Goal: Information Seeking & Learning: Check status

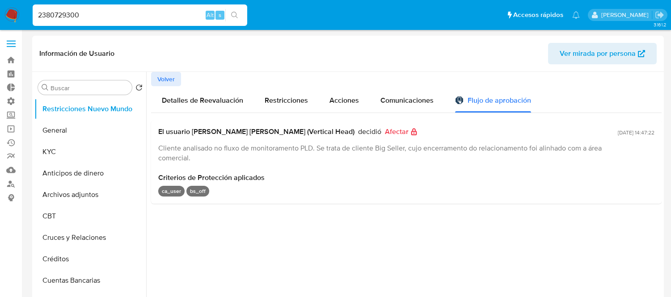
select select "10"
click at [85, 15] on input "2380729300" at bounding box center [140, 15] width 215 height 12
paste input "78689288"
type input "78689288"
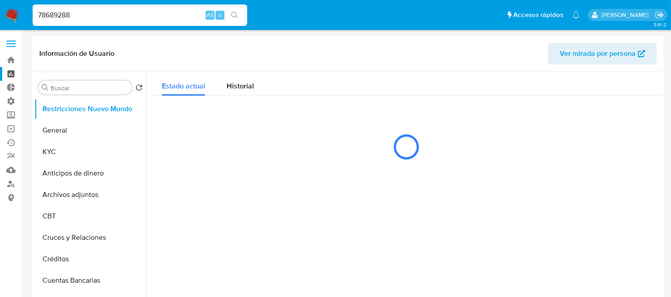
select select "10"
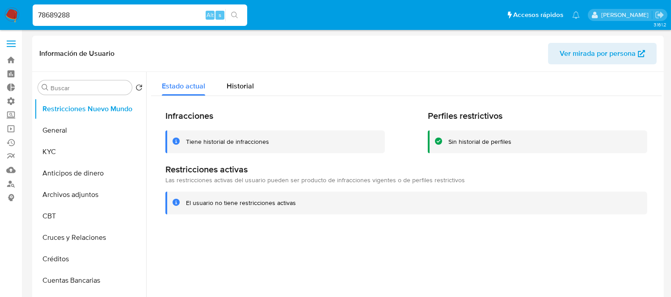
click at [241, 100] on div "Infracciones Tiene historial de infracciones Perfiles restrictivos Sin historia…" at bounding box center [406, 162] width 511 height 133
click at [247, 90] on span "Historial" at bounding box center [240, 86] width 27 height 10
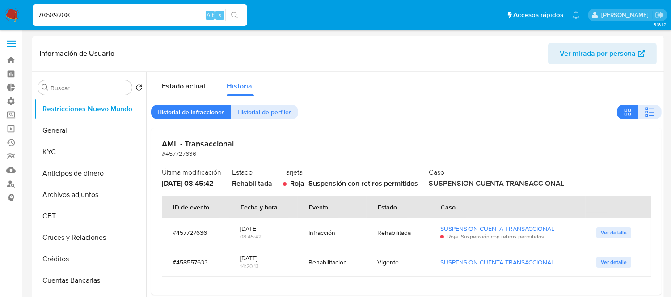
click at [88, 20] on input "78689288" at bounding box center [140, 15] width 215 height 12
paste input "68809962"
type input "68809962"
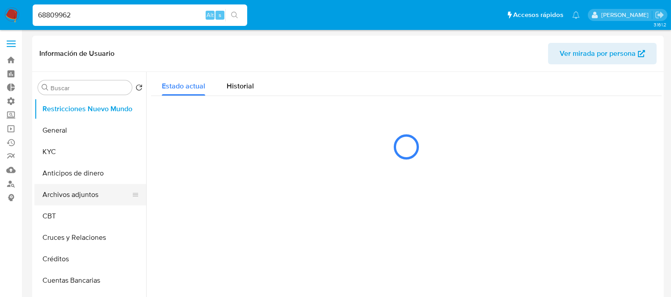
select select "10"
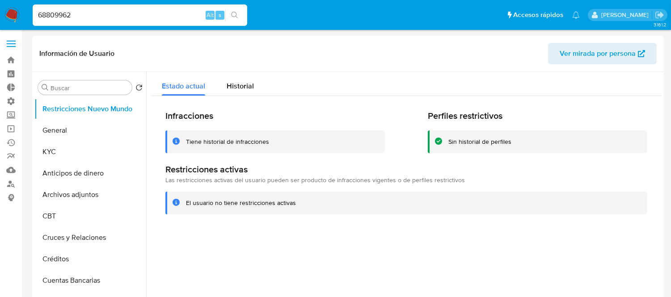
click at [95, 17] on input "68809962" at bounding box center [140, 15] width 215 height 12
paste input "444426911"
type input "444426911"
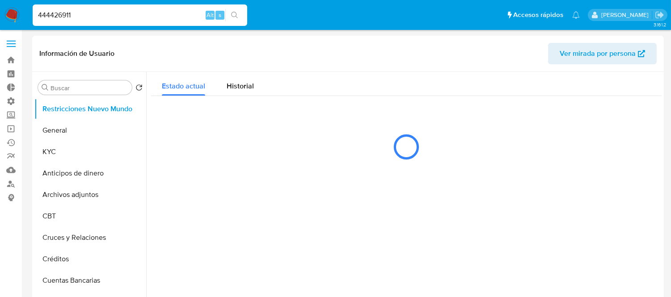
select select "10"
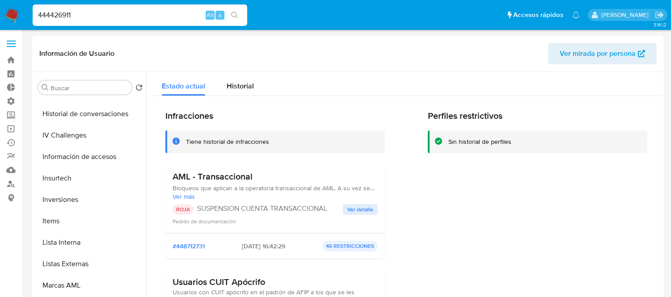
click at [328, 117] on h2 "Infracciones" at bounding box center [275, 115] width 220 height 11
click at [377, 67] on div "Información de Usuario Ver mirada por persona" at bounding box center [348, 54] width 632 height 36
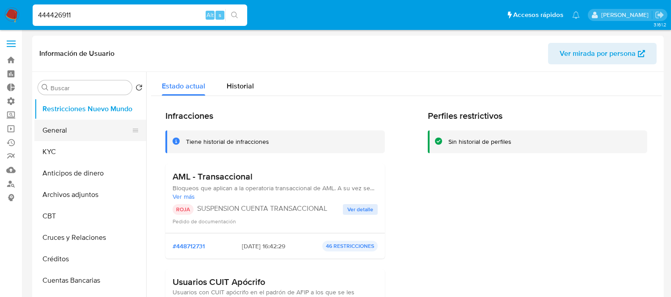
click at [81, 131] on button "General" at bounding box center [86, 130] width 105 height 21
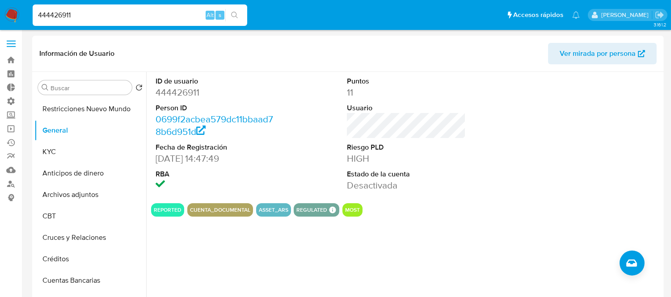
click at [101, 12] on input "444426911" at bounding box center [140, 15] width 215 height 12
paste input "144459022"
type input "1444590221"
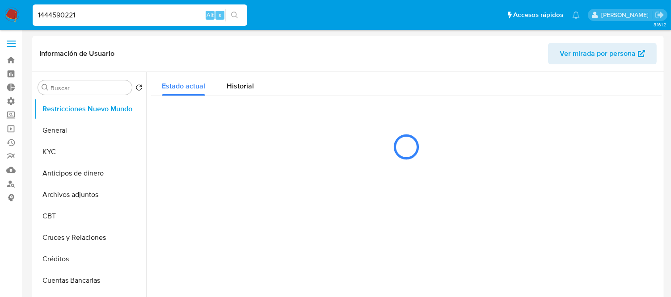
select select "10"
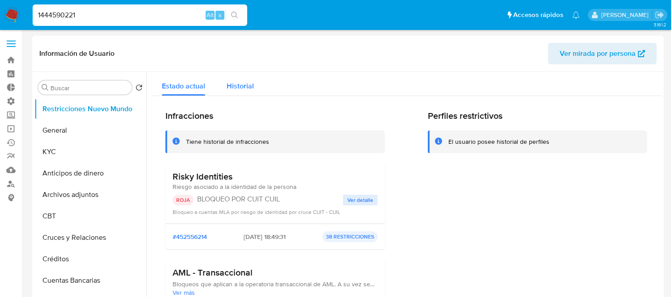
click at [234, 89] on span "Historial" at bounding box center [240, 86] width 27 height 10
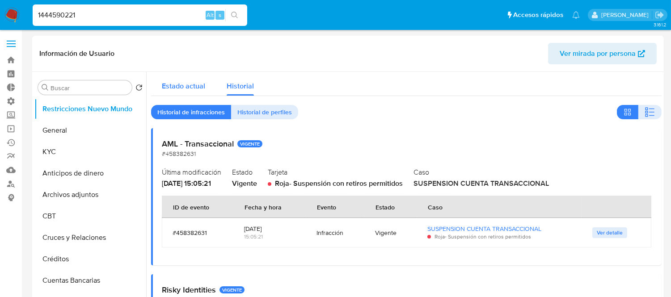
click at [190, 85] on span "Estado actual" at bounding box center [183, 86] width 43 height 10
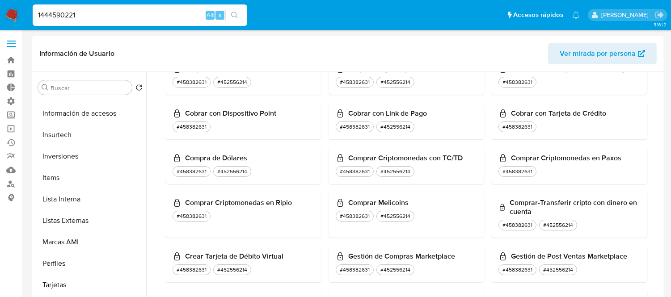
scroll to position [843, 0]
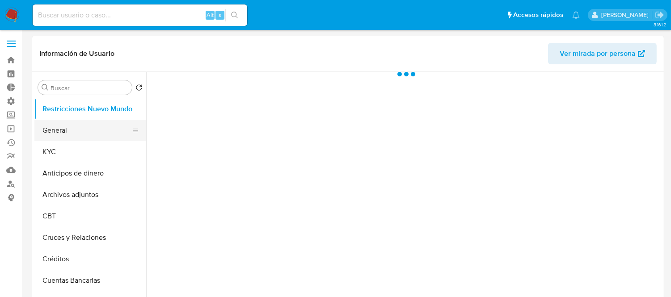
select select "10"
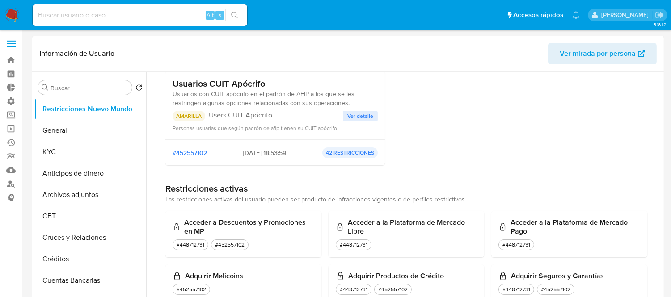
scroll to position [950, 0]
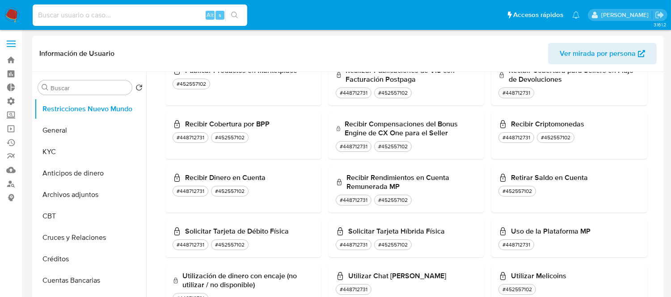
click at [105, 9] on input at bounding box center [140, 15] width 215 height 12
paste input "444426911"
type input "444426911"
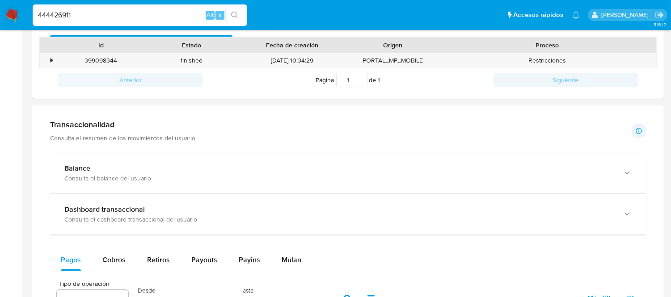
scroll to position [296, 0]
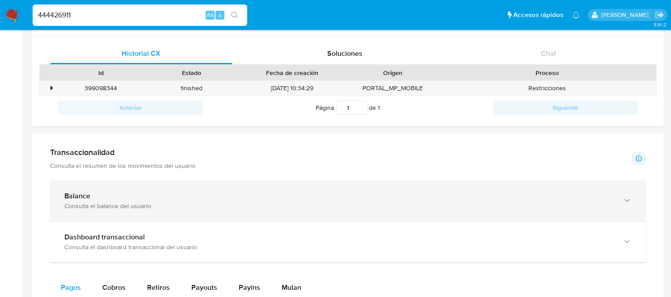
click at [166, 199] on div "Balance" at bounding box center [339, 196] width 550 height 9
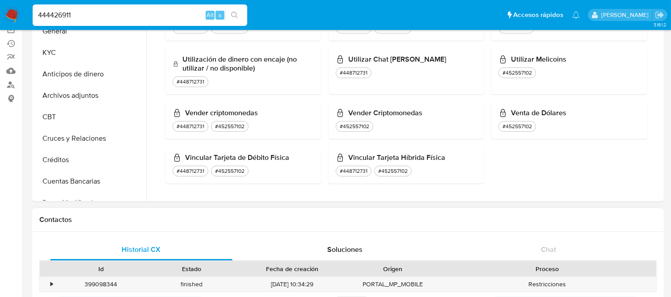
scroll to position [0, 0]
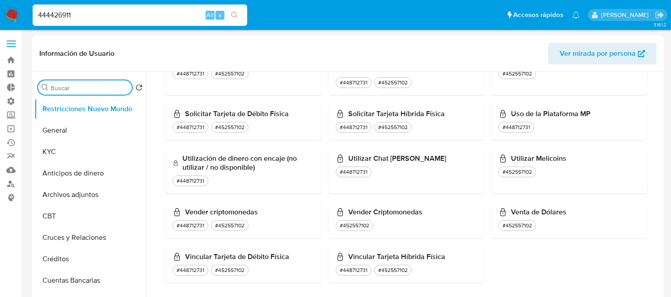
click at [63, 84] on input "Buscar" at bounding box center [90, 88] width 78 height 8
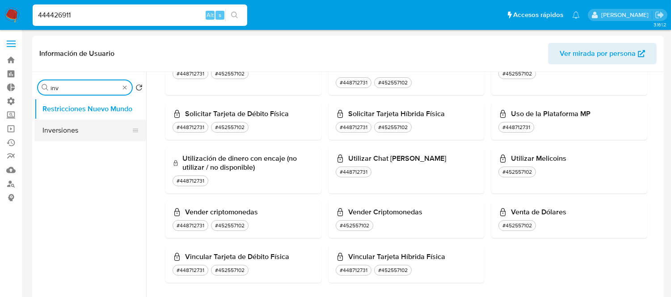
type input "inv"
click at [63, 129] on button "Inversiones" at bounding box center [86, 130] width 105 height 21
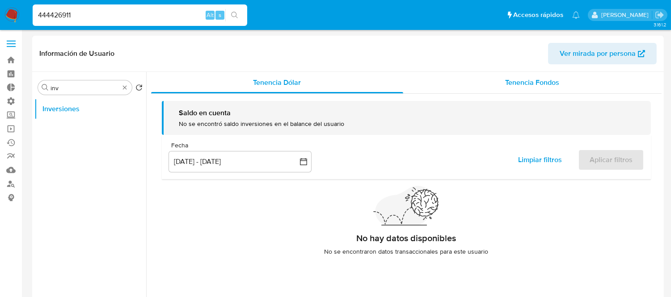
click at [488, 86] on div "Tenencia Fondos" at bounding box center [532, 82] width 259 height 21
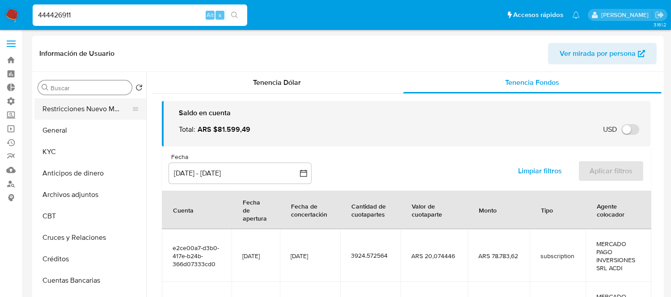
click at [95, 109] on button "Restricciones Nuevo Mundo" at bounding box center [86, 108] width 105 height 21
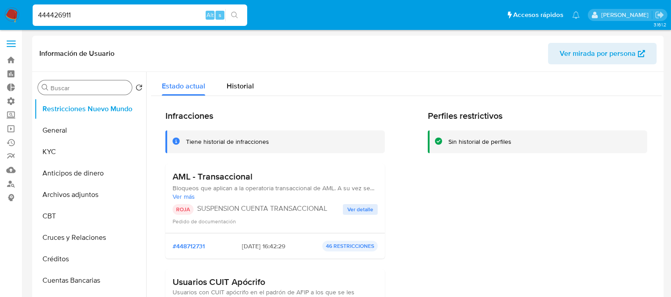
click at [62, 22] on div "444426911 Alt s" at bounding box center [140, 14] width 215 height 21
click at [65, 16] on input "444426911" at bounding box center [140, 15] width 215 height 12
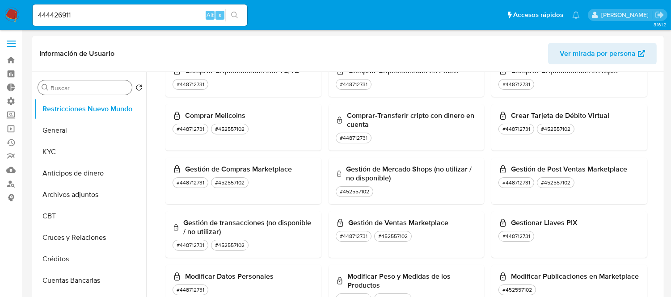
scroll to position [695, 0]
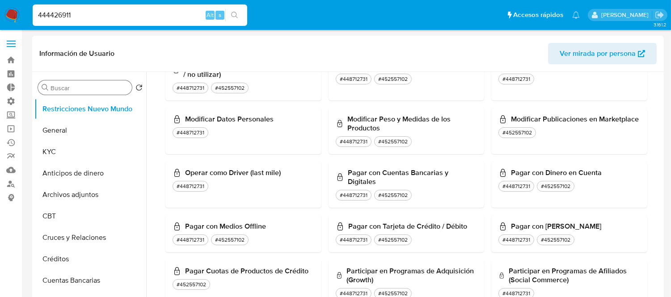
click at [393, 44] on header "Información de Usuario Ver mirada por persona" at bounding box center [348, 53] width 618 height 21
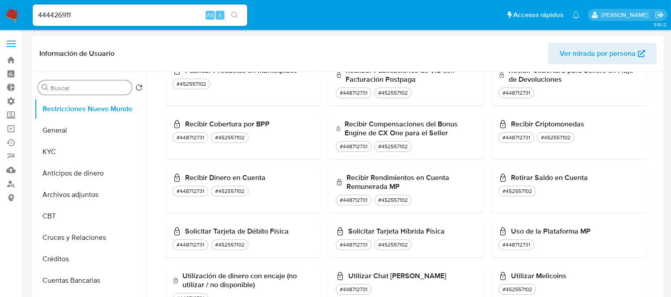
click at [64, 89] on input "Buscar" at bounding box center [90, 88] width 78 height 8
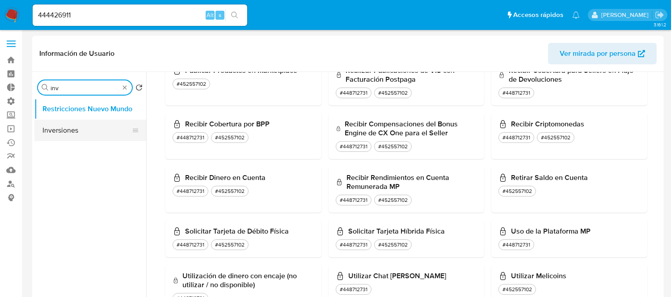
type input "inv"
click at [69, 139] on button "Inversiones" at bounding box center [86, 130] width 105 height 21
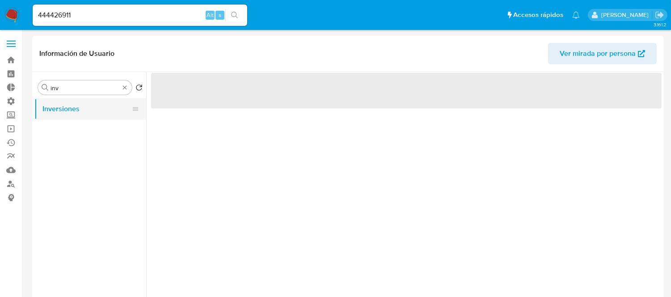
scroll to position [0, 0]
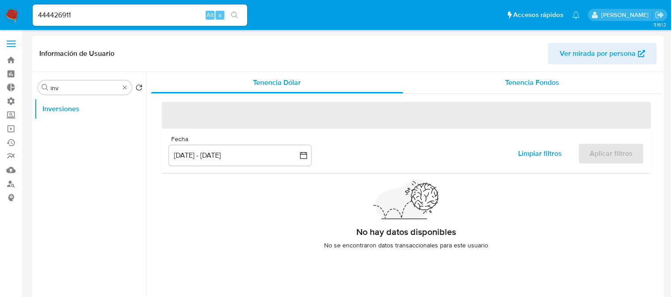
click at [523, 91] on div "Tenencia Fondos" at bounding box center [532, 82] width 259 height 21
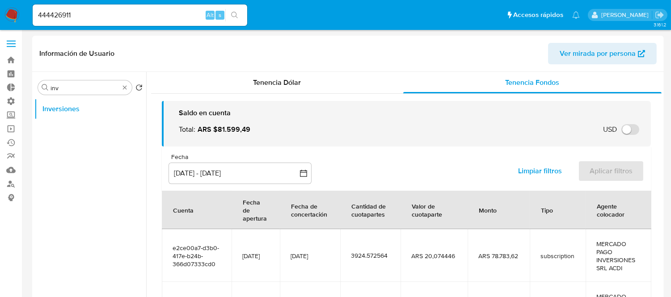
click at [76, 5] on div "444426911 Alt s" at bounding box center [140, 14] width 215 height 21
click at [77, 17] on input "444426911" at bounding box center [140, 15] width 215 height 12
paste input "2570198509"
type input "2570198509"
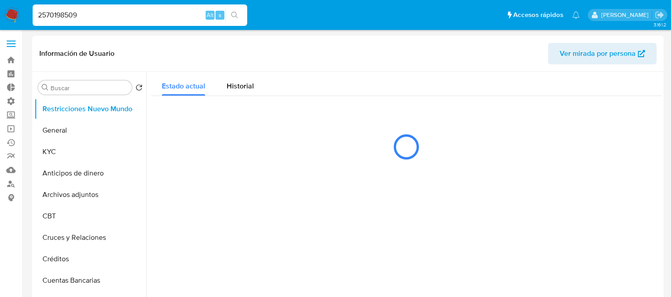
select select "10"
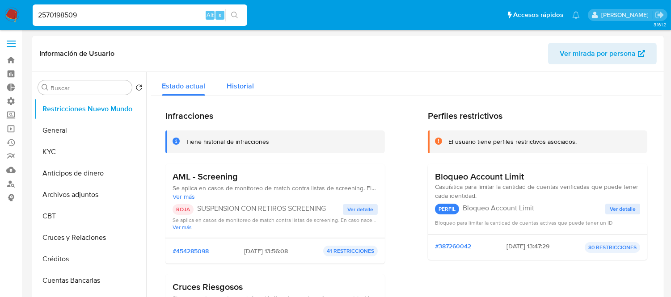
click at [235, 83] on span "Historial" at bounding box center [240, 86] width 27 height 10
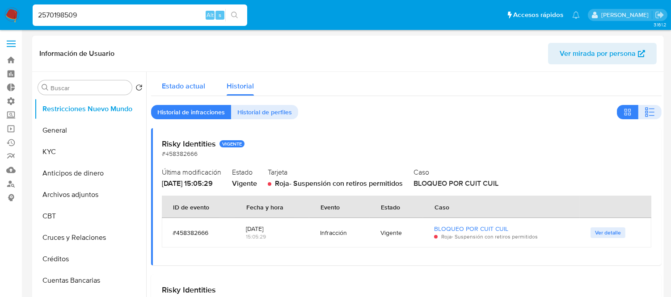
click at [182, 91] on span "Estado actual" at bounding box center [183, 86] width 43 height 10
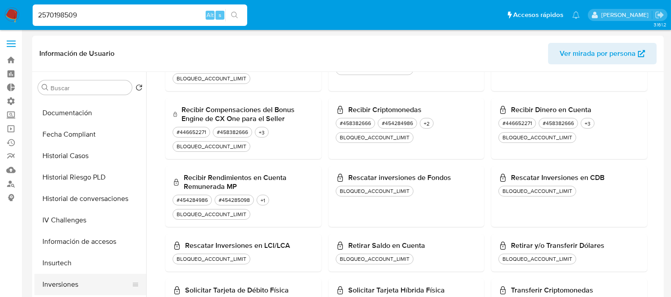
scroll to position [298, 0]
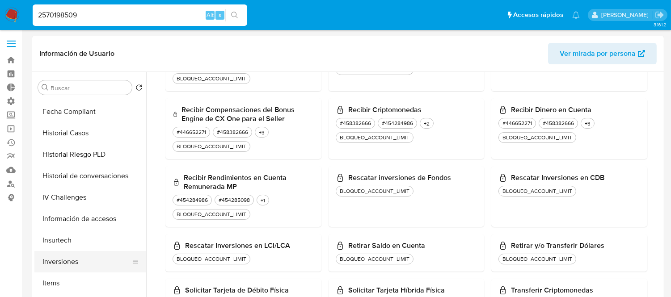
click at [72, 264] on button "Inversiones" at bounding box center [86, 261] width 105 height 21
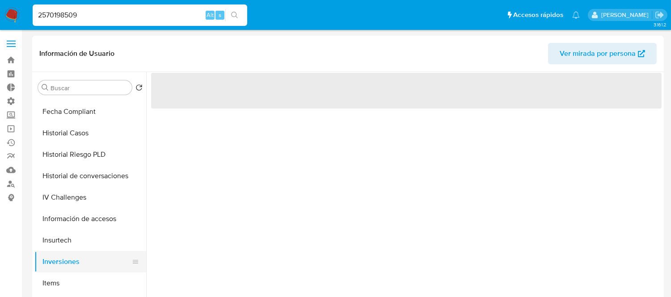
scroll to position [0, 0]
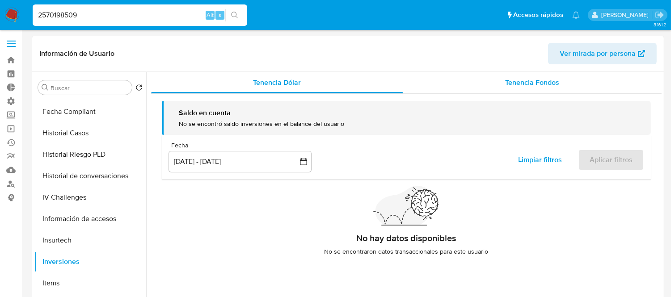
click at [501, 83] on div "Tenencia Fondos" at bounding box center [532, 82] width 259 height 21
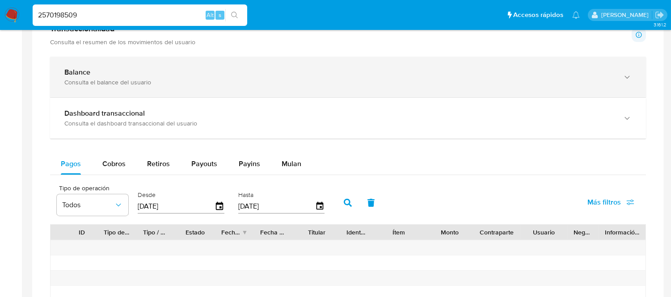
scroll to position [462, 0]
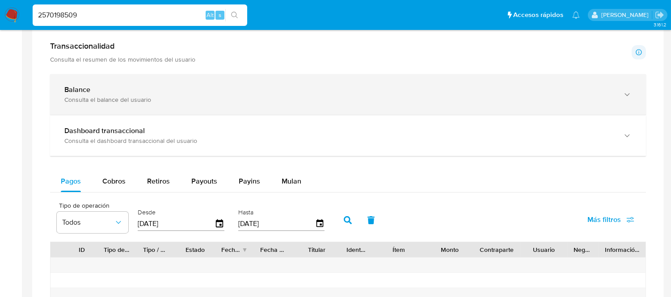
click at [139, 99] on div "Consulta el balance del usuario" at bounding box center [339, 100] width 550 height 8
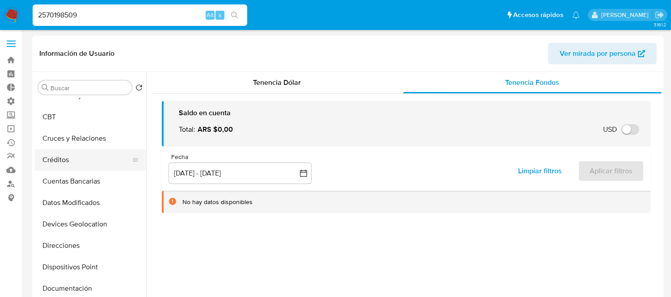
scroll to position [0, 0]
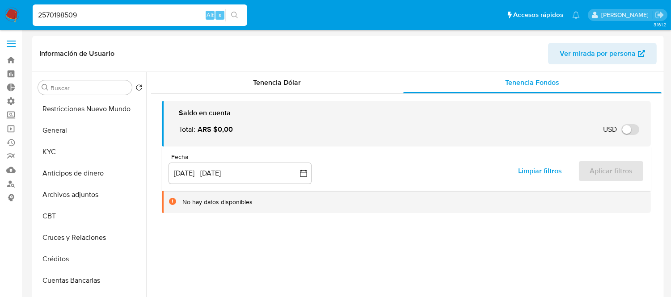
click at [142, 16] on input "2570198509" at bounding box center [140, 15] width 215 height 12
paste input "1966326832"
type input "1966326832"
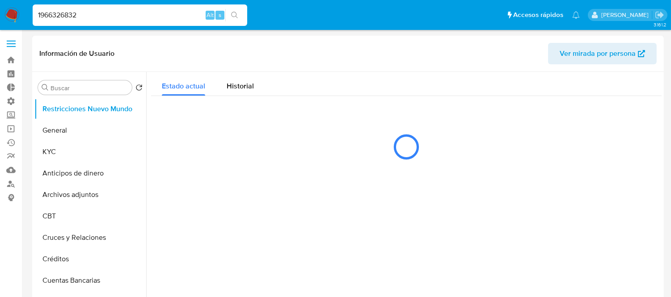
select select "10"
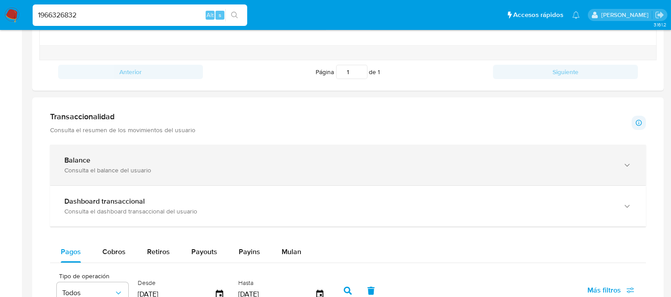
scroll to position [397, 0]
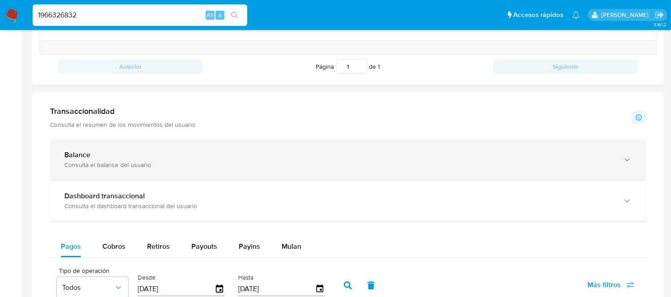
click at [221, 177] on div "Balance Consulta el balance del usuario" at bounding box center [348, 160] width 596 height 41
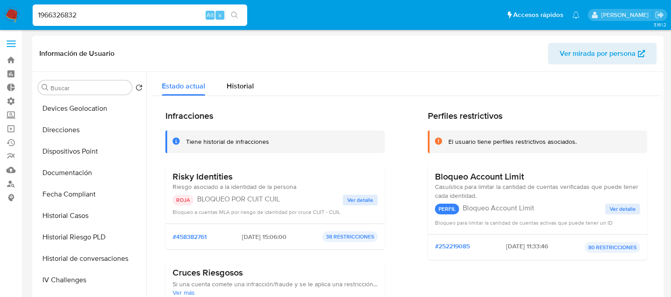
scroll to position [0, 0]
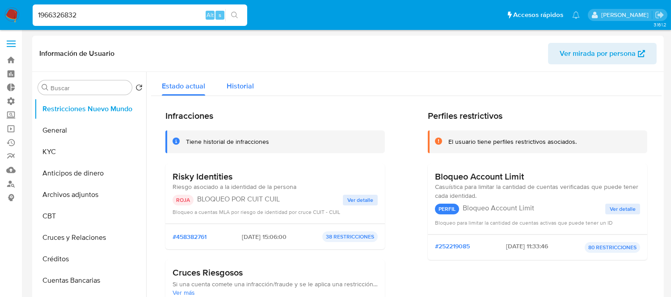
click at [256, 81] on button "Historial" at bounding box center [240, 84] width 49 height 24
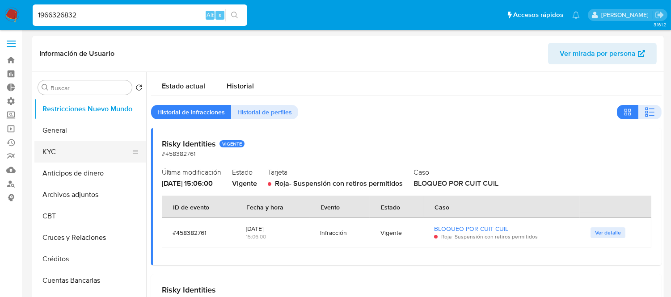
click at [88, 143] on button "KYC" at bounding box center [86, 151] width 105 height 21
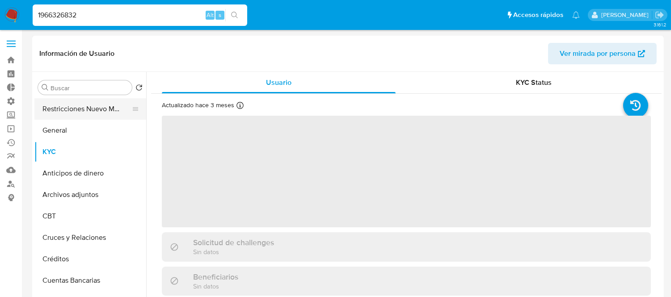
click at [81, 113] on button "Restricciones Nuevo Mundo" at bounding box center [86, 108] width 105 height 21
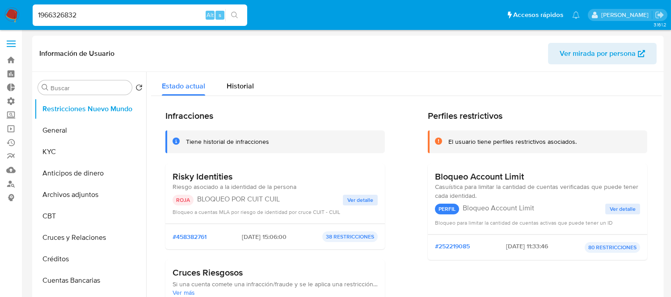
click at [48, 13] on input "1966326832" at bounding box center [140, 15] width 215 height 12
paste input "704749270"
type input "704749270"
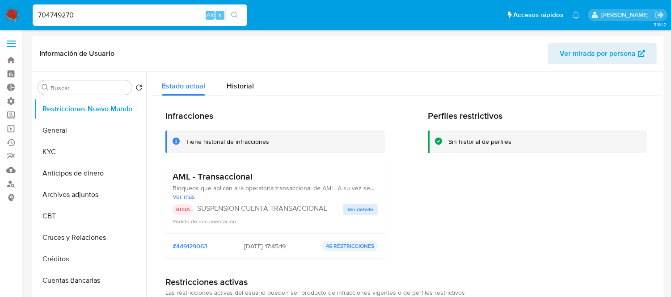
select select "10"
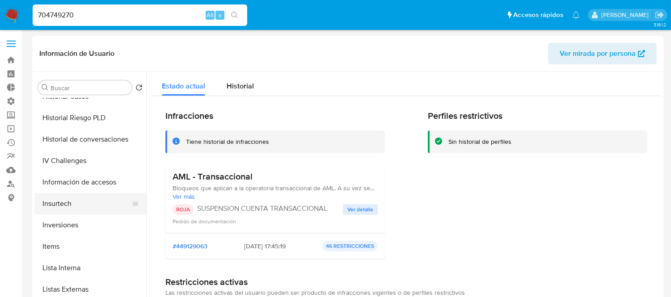
scroll to position [348, 0]
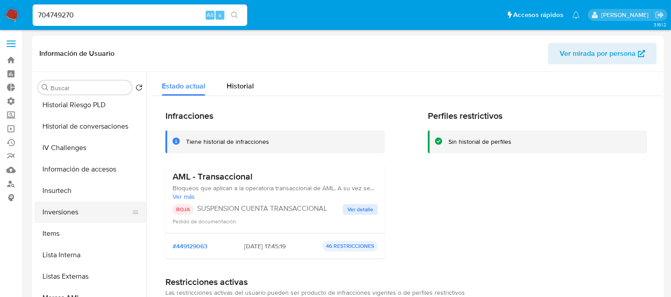
click at [71, 216] on button "Inversiones" at bounding box center [86, 212] width 105 height 21
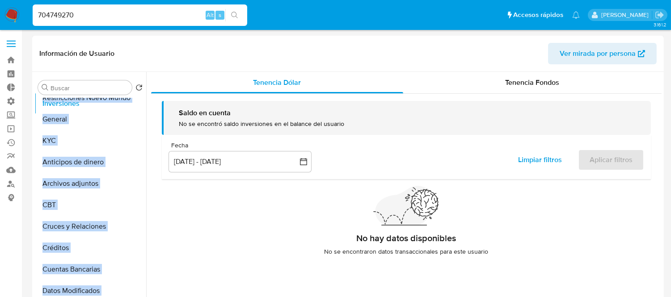
scroll to position [0, 0]
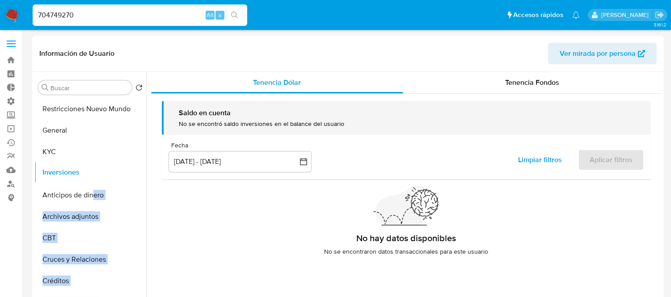
drag, startPoint x: 130, startPoint y: 213, endPoint x: 94, endPoint y: 173, distance: 54.2
click at [94, 173] on ul "Restricciones Nuevo Mundo General KYC Anticipos de dinero Archivos adjuntos CBT…" at bounding box center [90, 199] width 112 height 202
click at [524, 76] on div "Tenencia Fondos" at bounding box center [532, 82] width 259 height 21
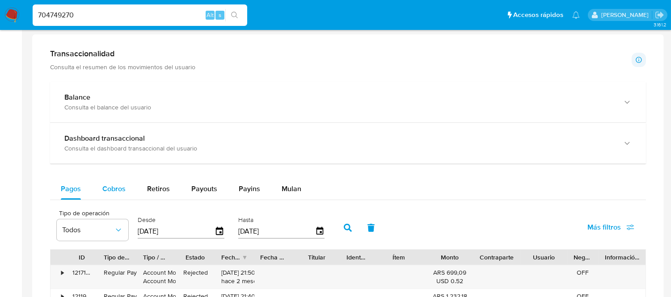
scroll to position [348, 0]
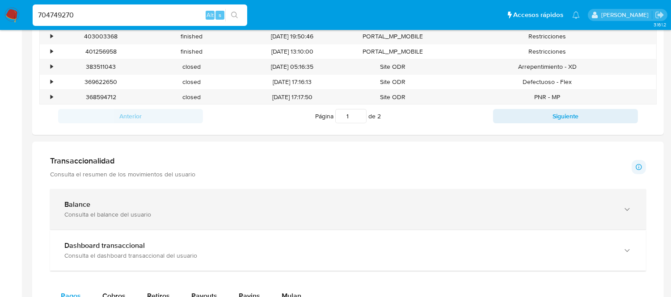
click at [106, 207] on div "Balance" at bounding box center [339, 204] width 550 height 9
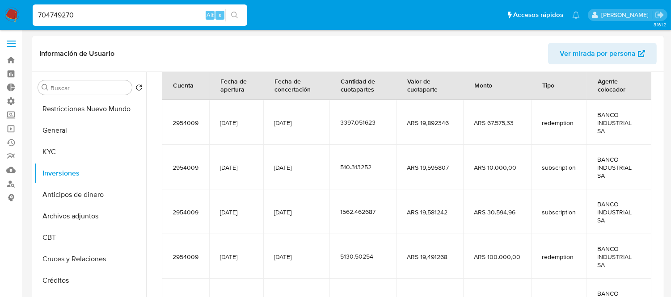
scroll to position [0, 0]
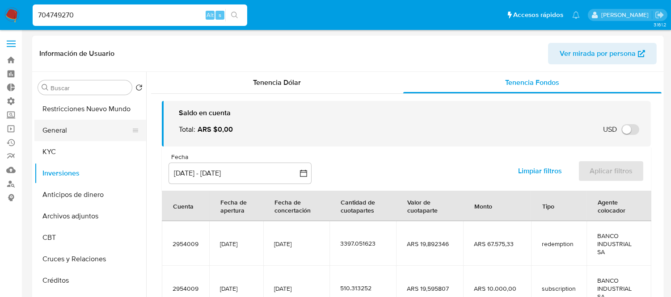
click at [77, 132] on button "General" at bounding box center [86, 130] width 105 height 21
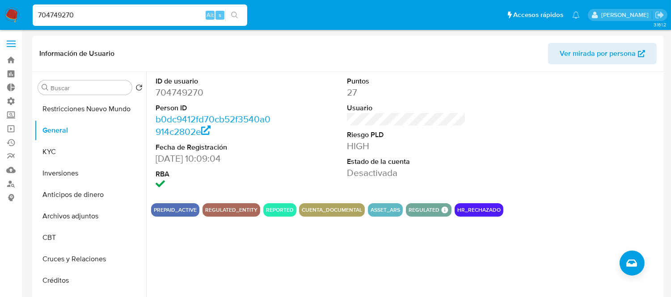
click at [75, 13] on input "704749270" at bounding box center [140, 15] width 215 height 12
click at [59, 115] on button "Restricciones Nuevo Mundo" at bounding box center [86, 108] width 105 height 21
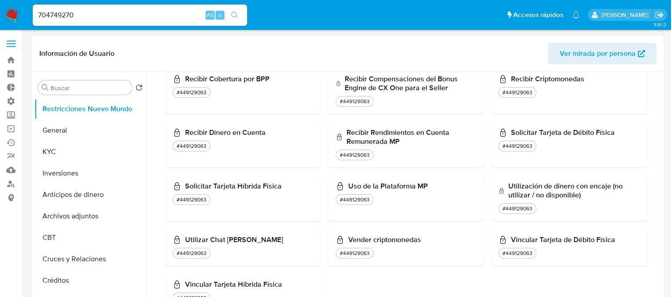
scroll to position [795, 0]
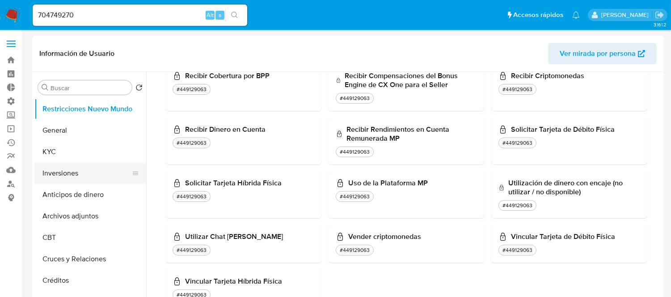
click at [65, 176] on button "Inversiones" at bounding box center [86, 173] width 105 height 21
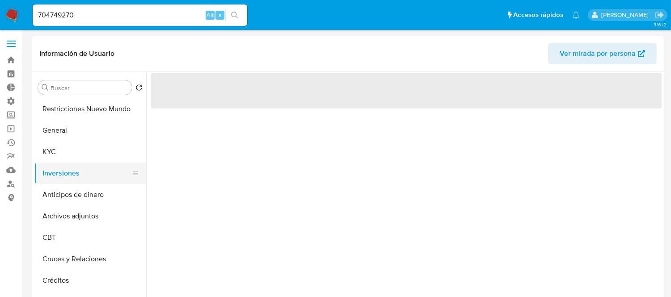
scroll to position [0, 0]
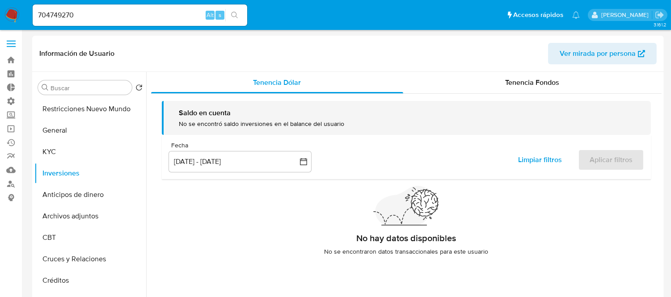
click at [540, 95] on div "Saldo en cuenta No se encontró saldo inversiones en el balance del usuario Fech…" at bounding box center [406, 182] width 511 height 176
click at [538, 86] on span "Tenencia Fondos" at bounding box center [533, 82] width 54 height 10
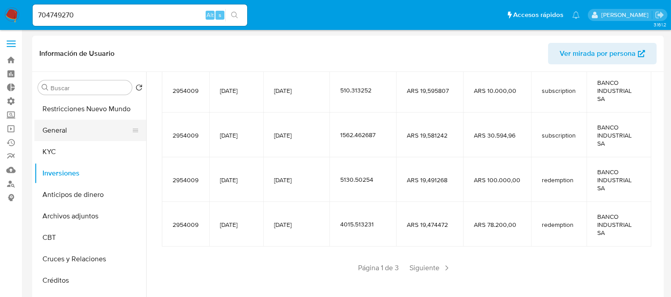
click at [61, 126] on button "General" at bounding box center [86, 130] width 105 height 21
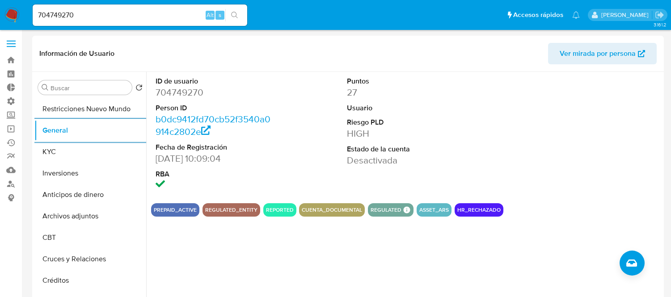
select select "10"
